Goal: Check status: Check status

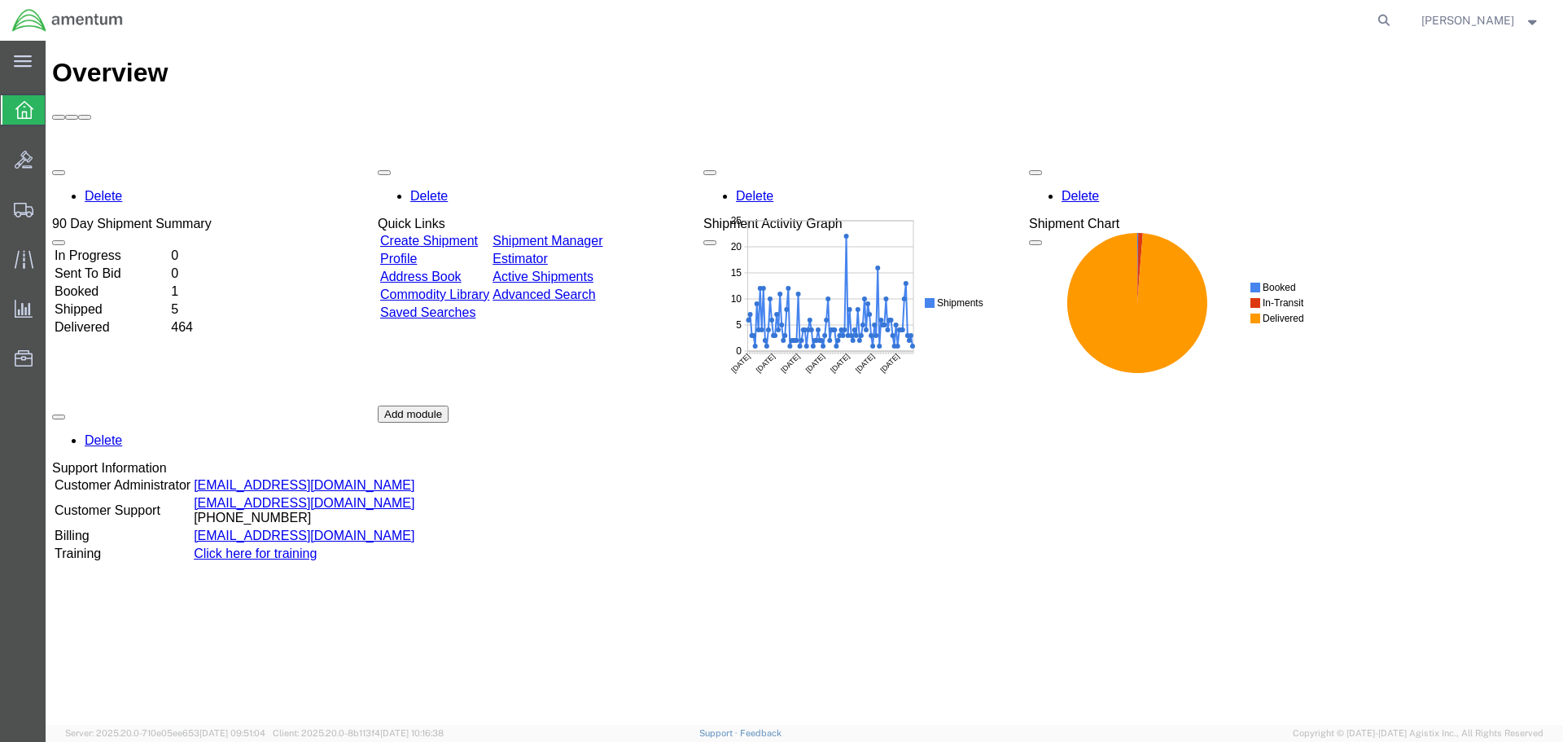
click at [1395, 19] on icon at bounding box center [1384, 20] width 23 height 23
click at [1150, 20] on input "search" at bounding box center [1125, 20] width 495 height 39
paste input "393297316104"
type input "393297316104"
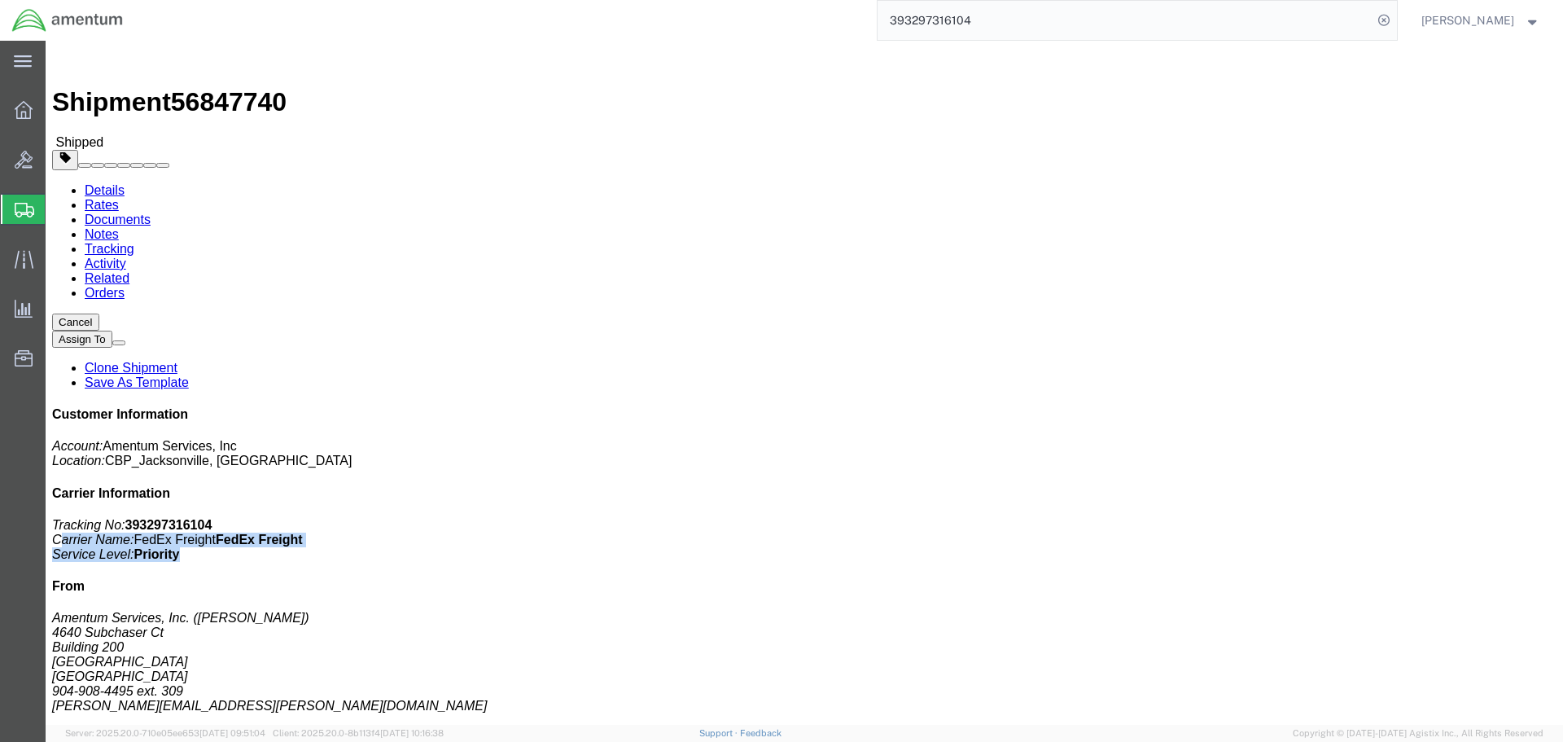
drag, startPoint x: 1336, startPoint y: 245, endPoint x: 1220, endPoint y: 227, distance: 117.0
click p "Tracking No: 393297316104 Carrier Name: FedEx Freight FedEx Freight Service Lev…"
click b "Priority"
